Goal: Task Accomplishment & Management: Manage account settings

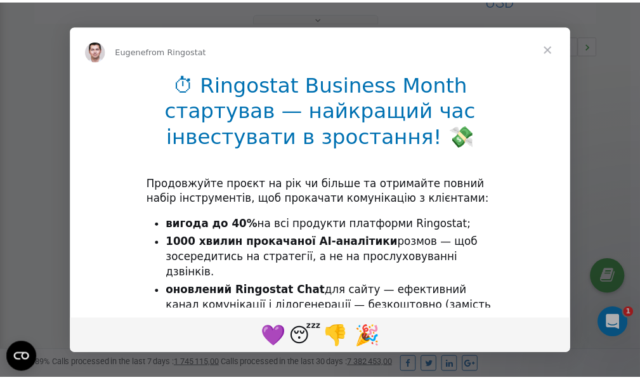
scroll to position [379, 0]
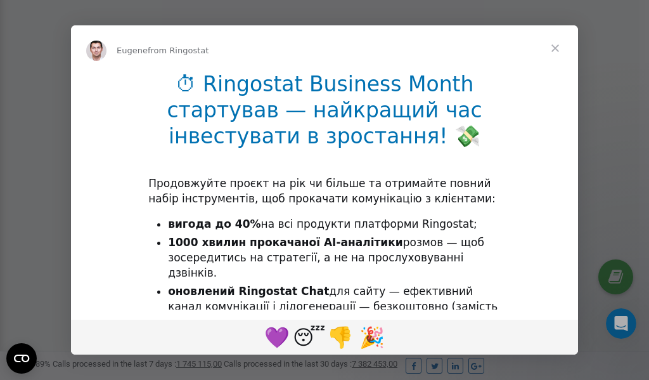
click at [555, 48] on span "Close" at bounding box center [556, 48] width 46 height 46
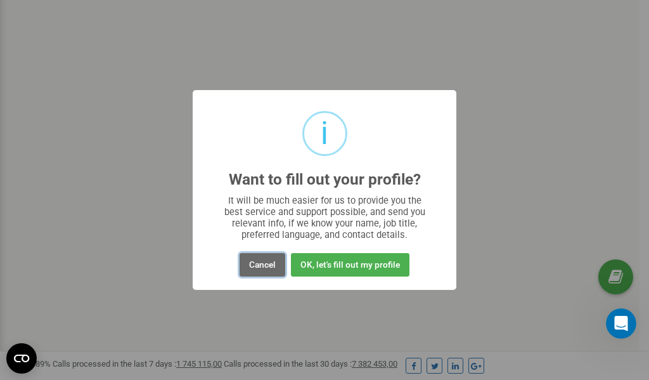
click at [269, 262] on button "Cancel" at bounding box center [263, 264] width 46 height 23
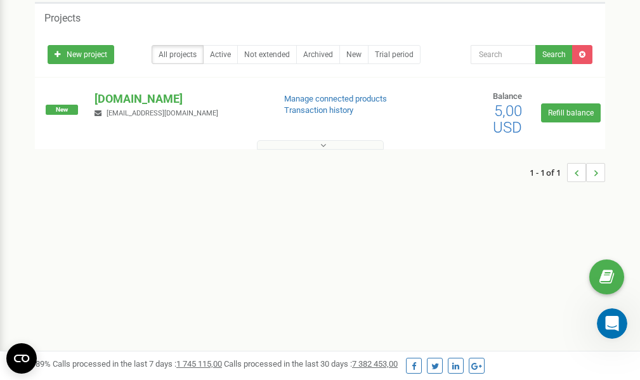
scroll to position [0, 0]
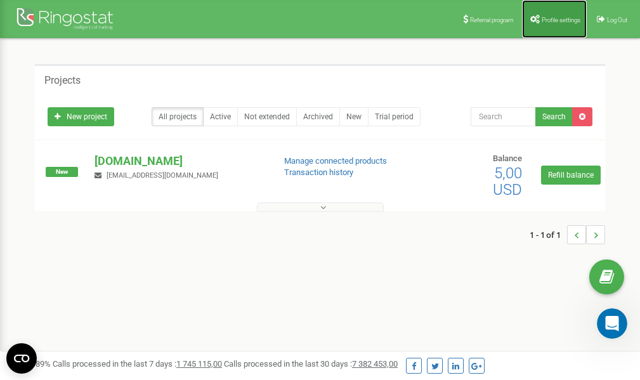
click at [550, 17] on span "Profile settings" at bounding box center [560, 19] width 39 height 7
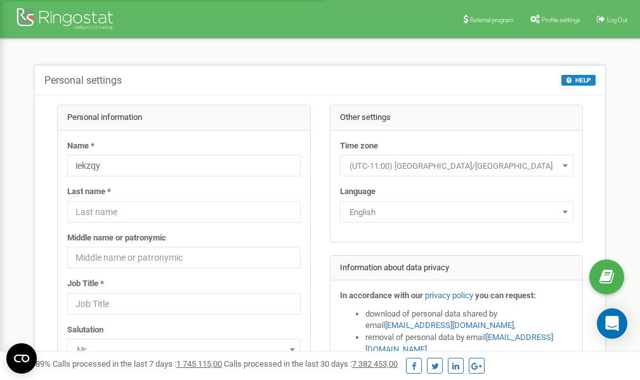
scroll to position [63, 0]
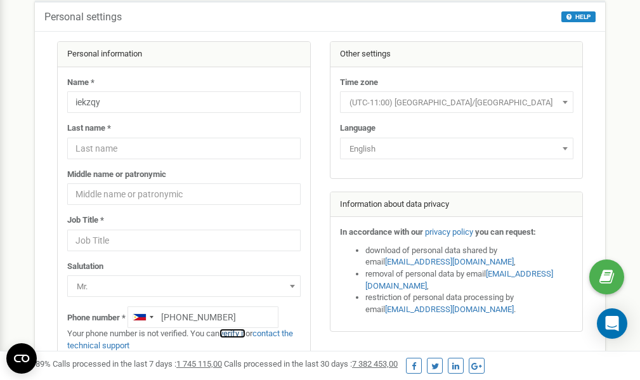
click at [239, 333] on link "verify it" at bounding box center [232, 333] width 26 height 10
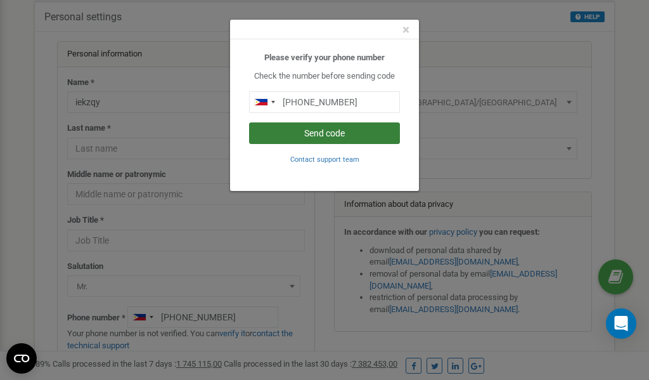
click at [287, 134] on button "Send code" at bounding box center [324, 133] width 151 height 22
